Goal: Transaction & Acquisition: Book appointment/travel/reservation

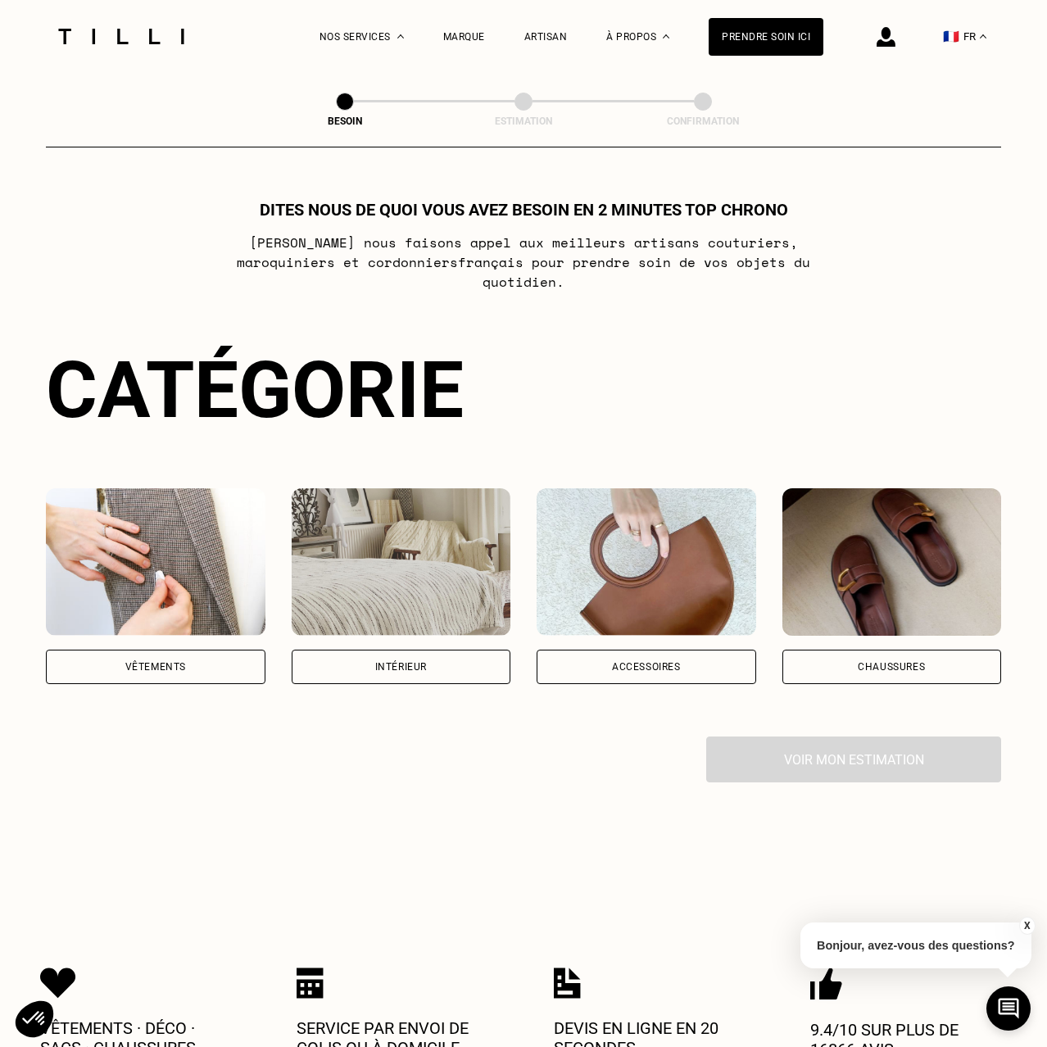
click at [202, 663] on div "Vêtements" at bounding box center [156, 667] width 220 height 34
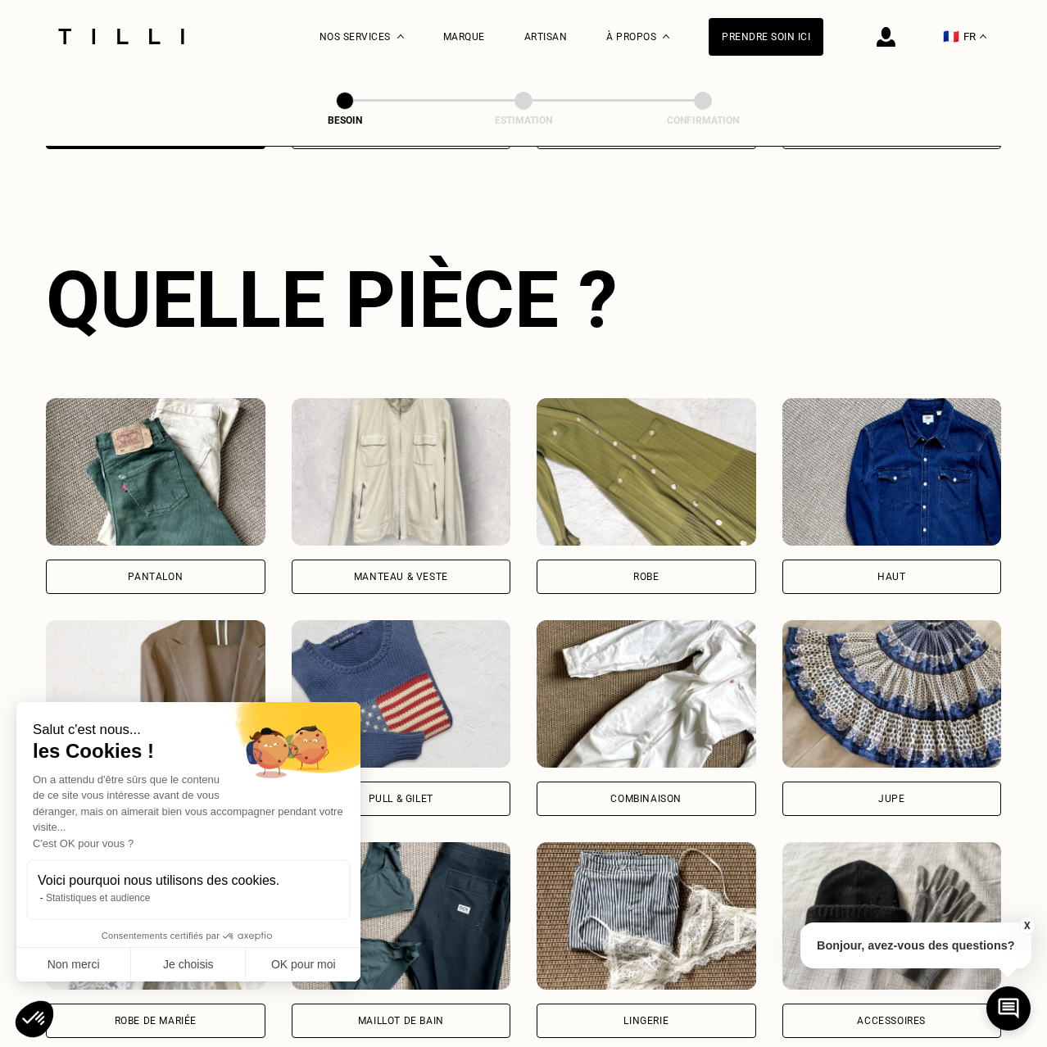
scroll to position [536, 0]
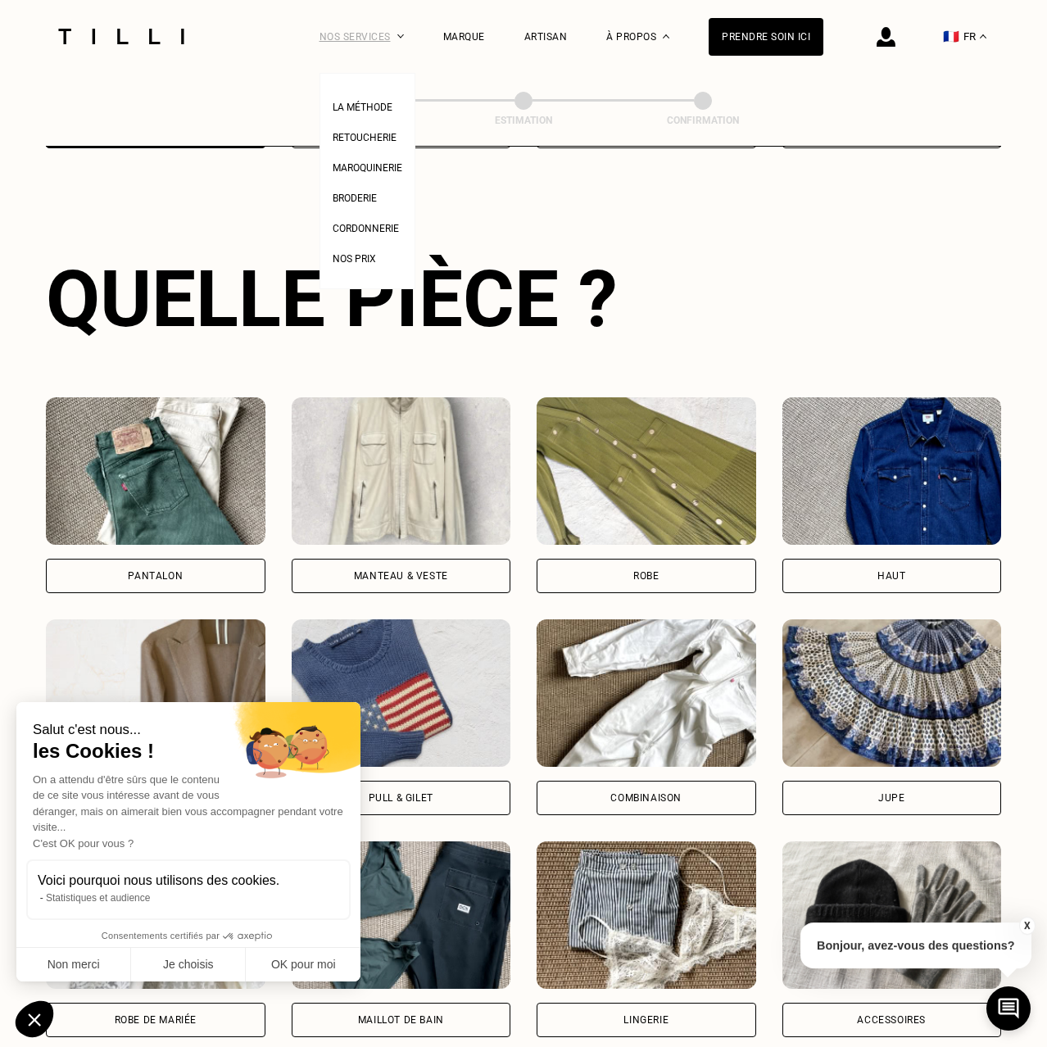
click at [380, 44] on div "Nos services" at bounding box center [362, 36] width 84 height 73
click at [361, 132] on link "Retoucherie" at bounding box center [365, 135] width 64 height 17
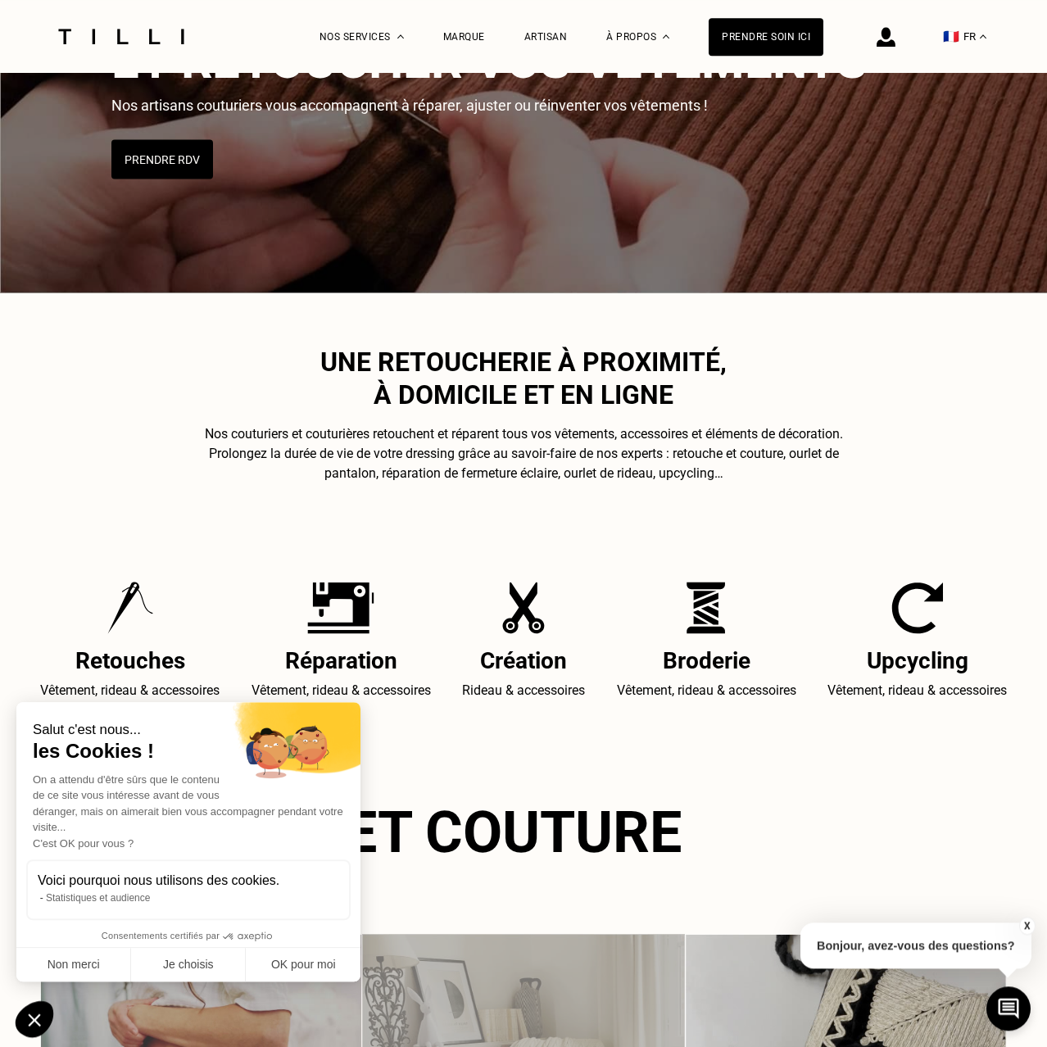
scroll to position [251, 0]
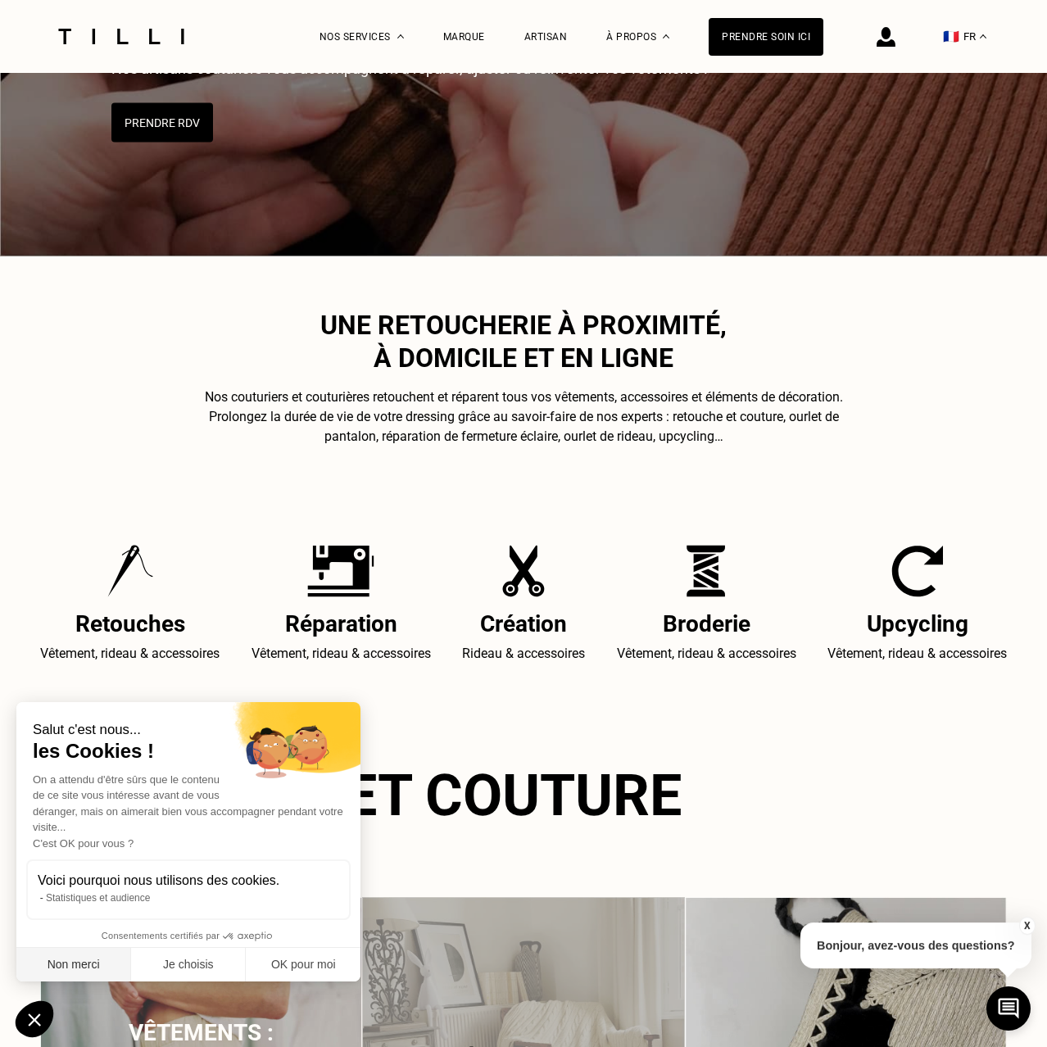
click at [80, 974] on button "Non merci" at bounding box center [73, 965] width 115 height 34
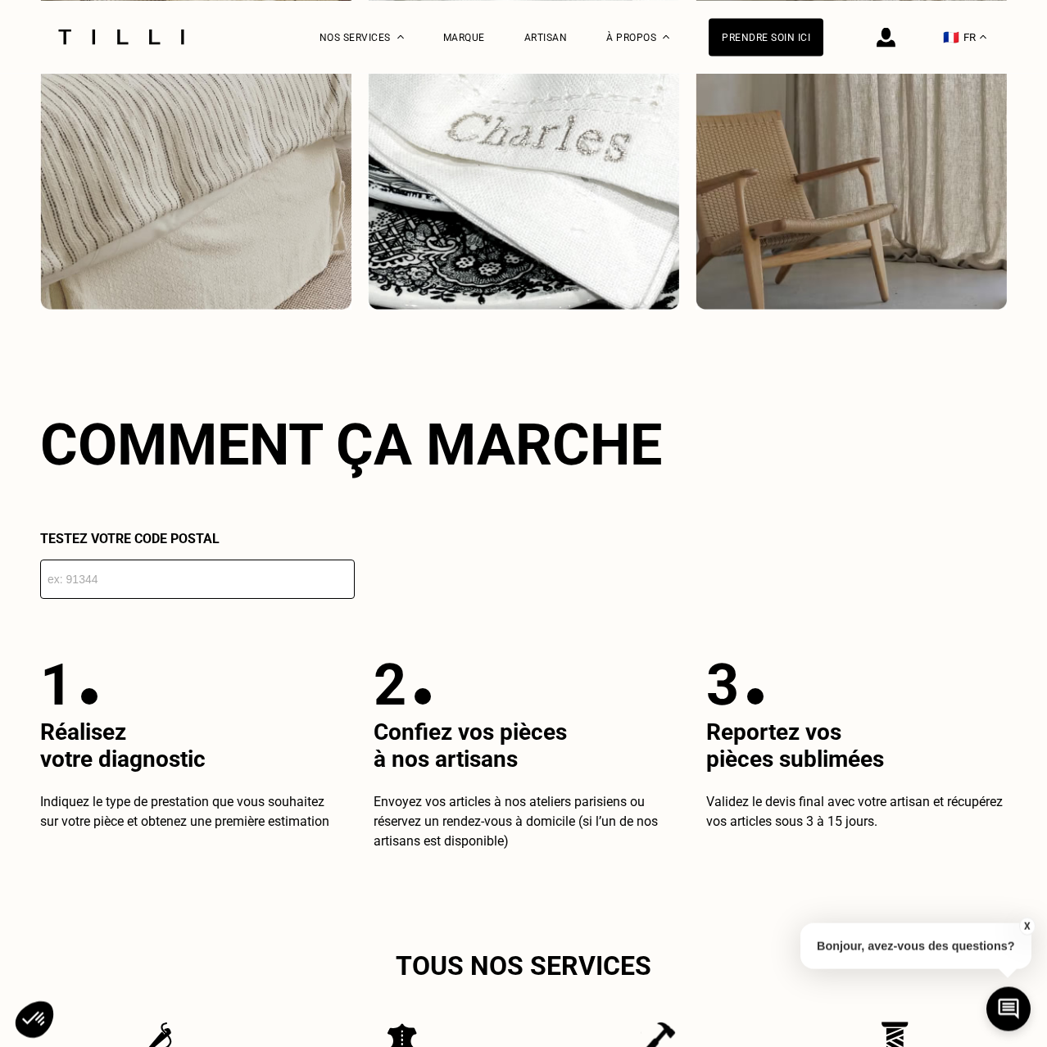
scroll to position [2508, 0]
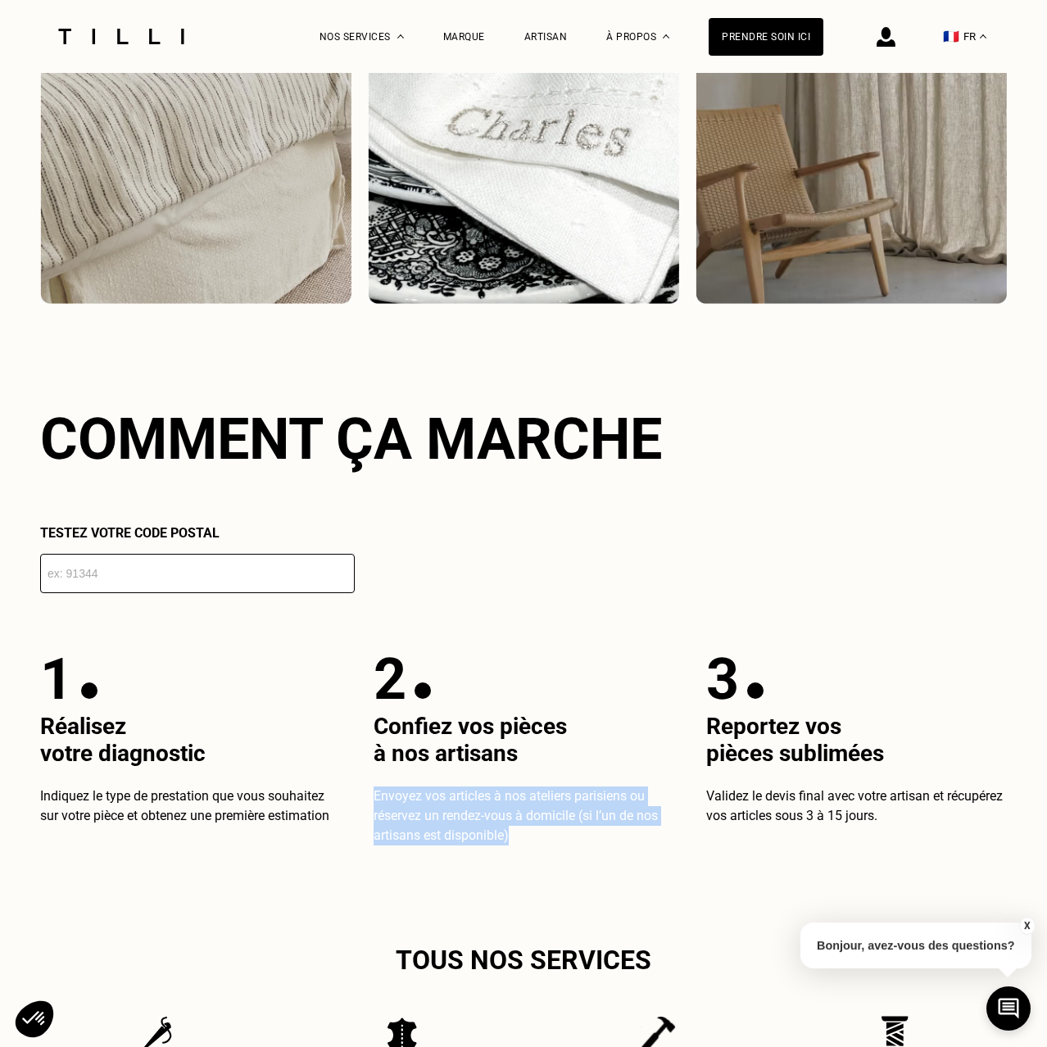
drag, startPoint x: 520, startPoint y: 852, endPoint x: 376, endPoint y: 811, distance: 149.2
click at [376, 811] on p "Envoyez vos articles à nos ateliers parisiens ou réservez un rendez-vous à domi…" at bounding box center [524, 816] width 301 height 59
click at [376, 811] on span "Envoyez vos articles à nos ateliers parisiens ou réservez un rendez-vous à domi…" at bounding box center [516, 815] width 284 height 55
click at [388, 809] on span "Envoyez vos articles à nos ateliers parisiens ou réservez un rendez-vous à domi…" at bounding box center [516, 815] width 284 height 55
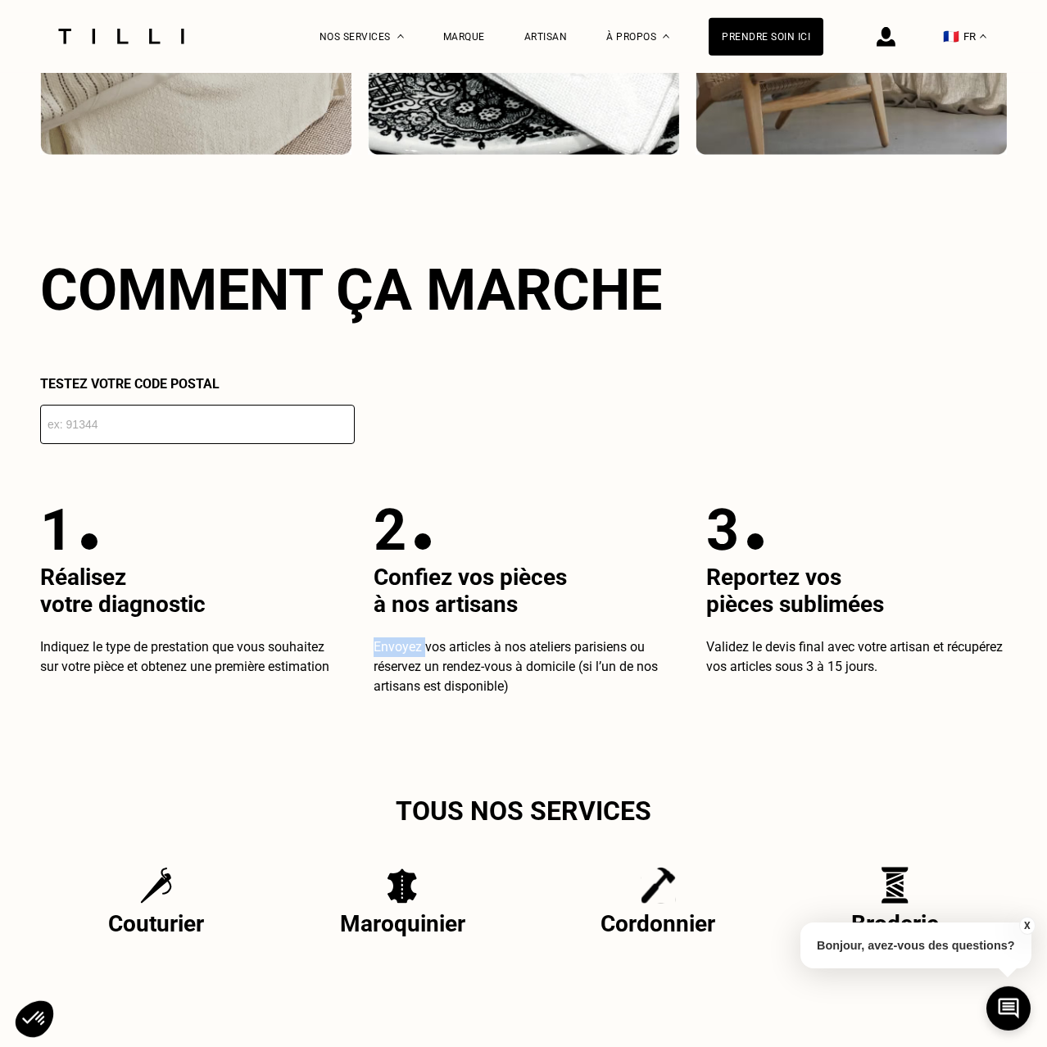
scroll to position [2341, 0]
